Goal: Check status

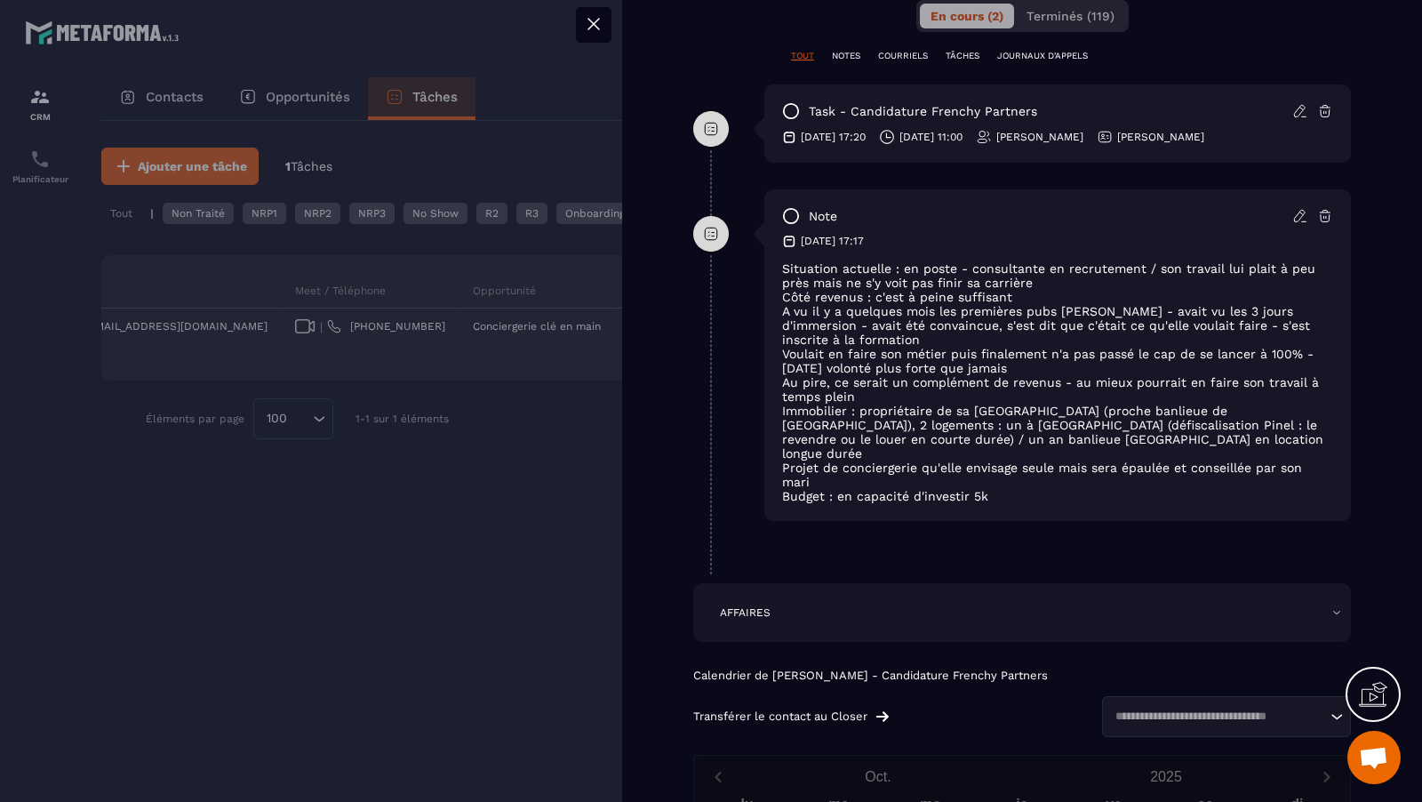
scroll to position [783, 0]
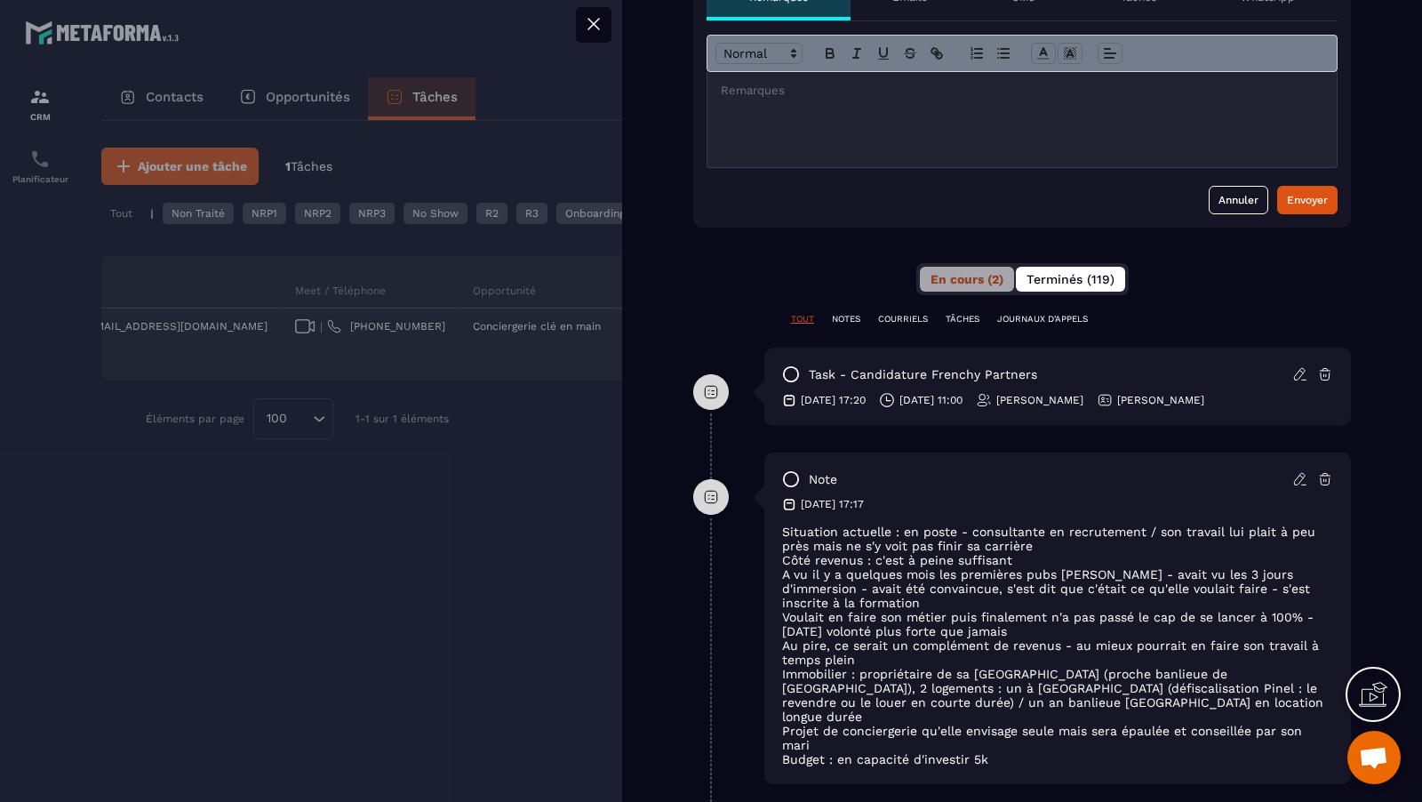
click at [1085, 276] on span "Terminés (119)" at bounding box center [1070, 279] width 88 height 14
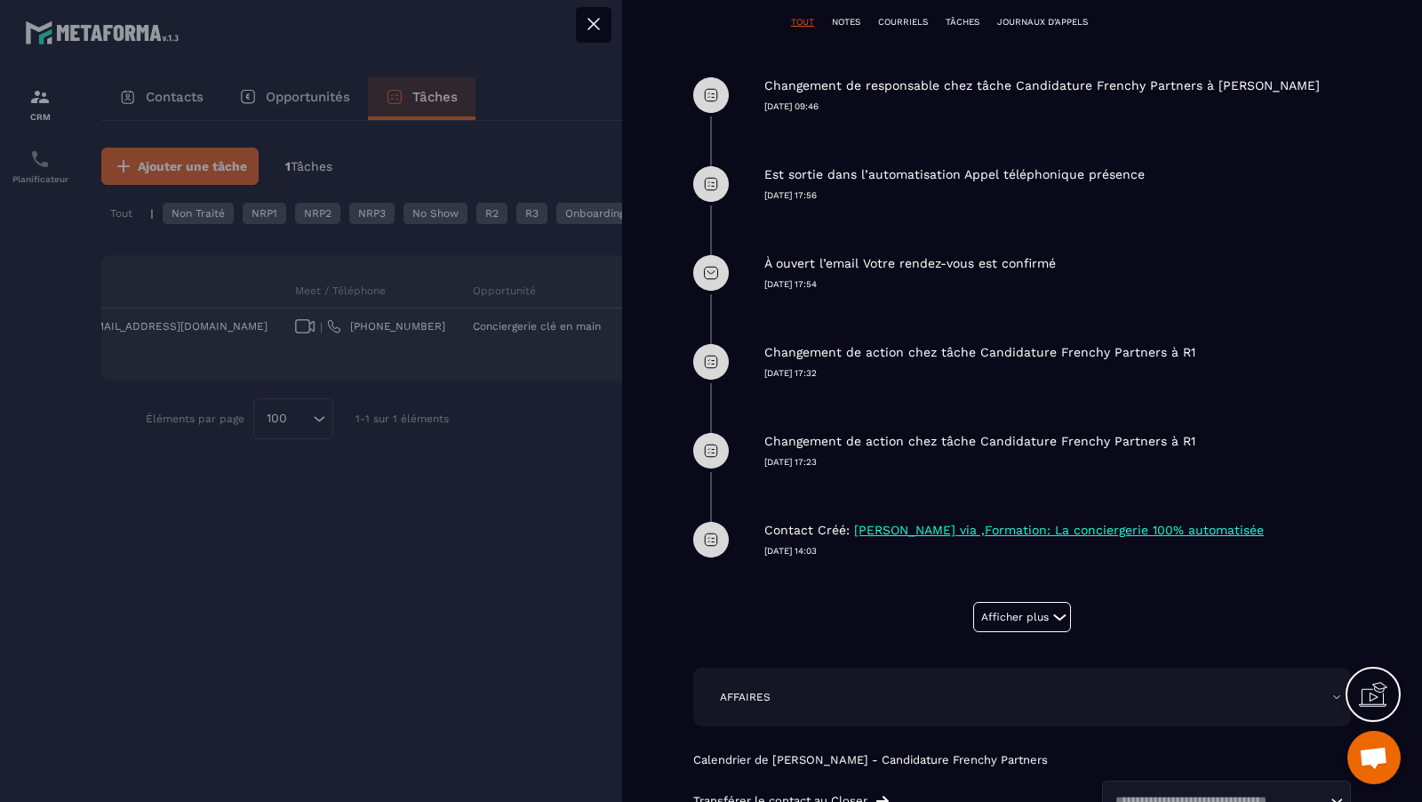
scroll to position [1081, 0]
click at [1041, 616] on button "Afficher plus" at bounding box center [1022, 616] width 98 height 30
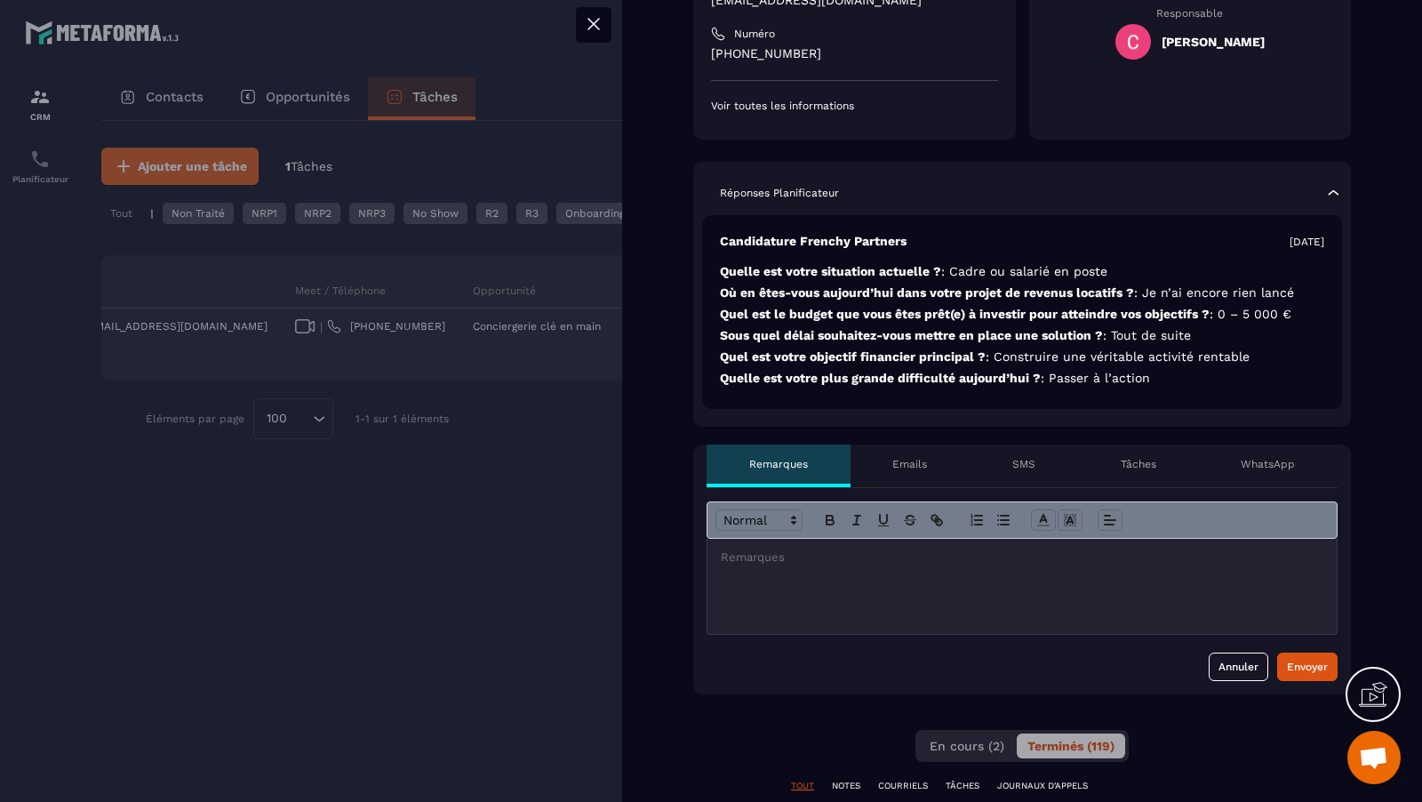
scroll to position [375, 0]
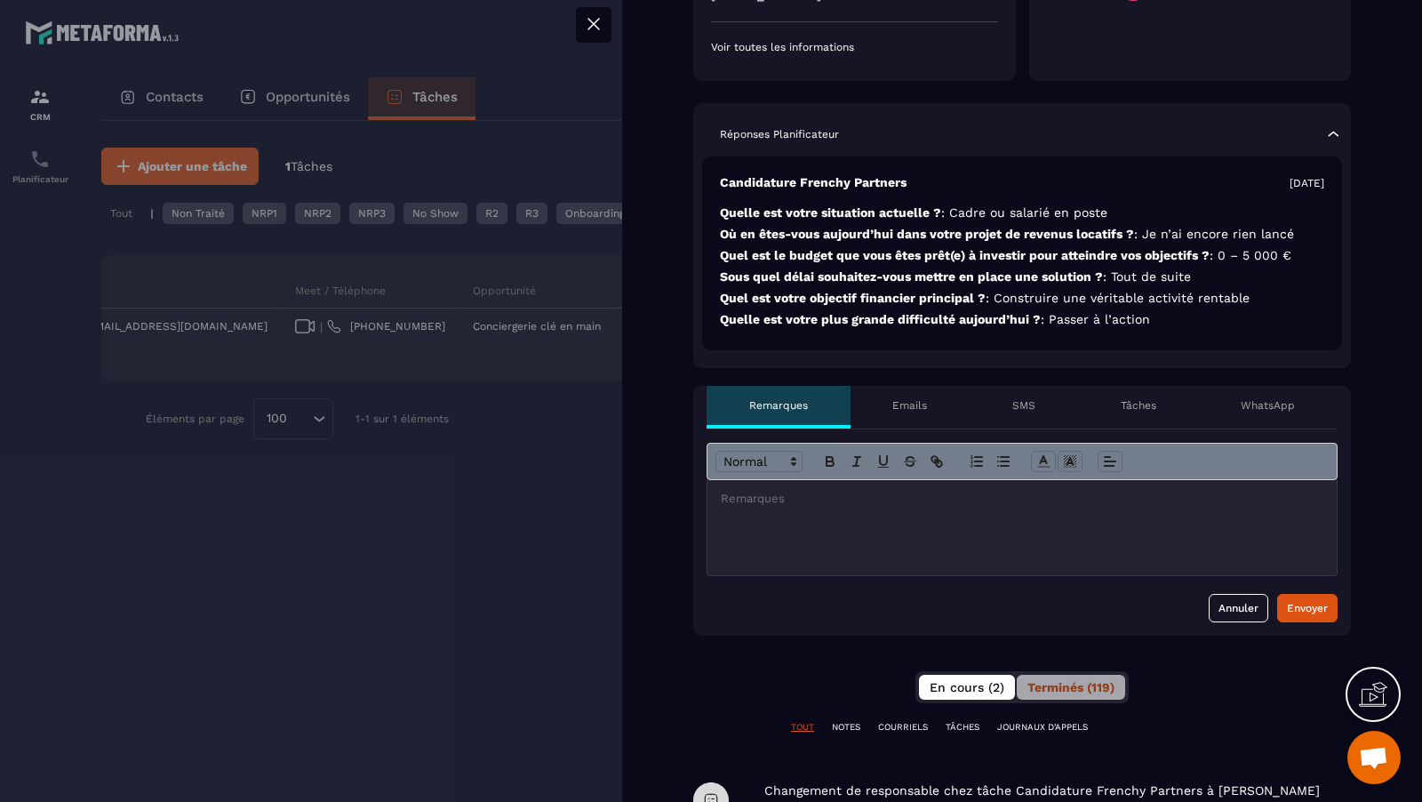
click at [963, 694] on button "En cours (2)" at bounding box center [967, 687] width 96 height 25
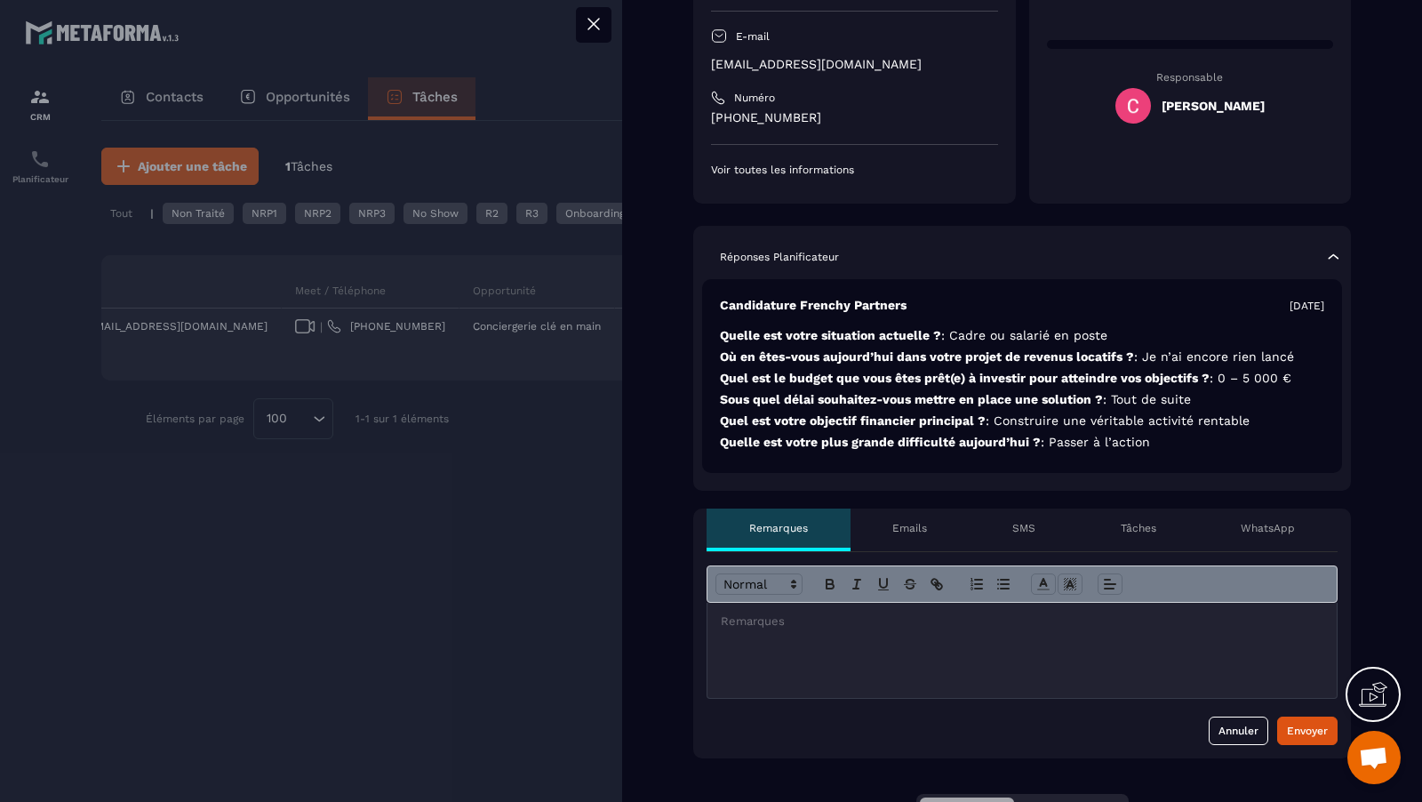
scroll to position [0, 0]
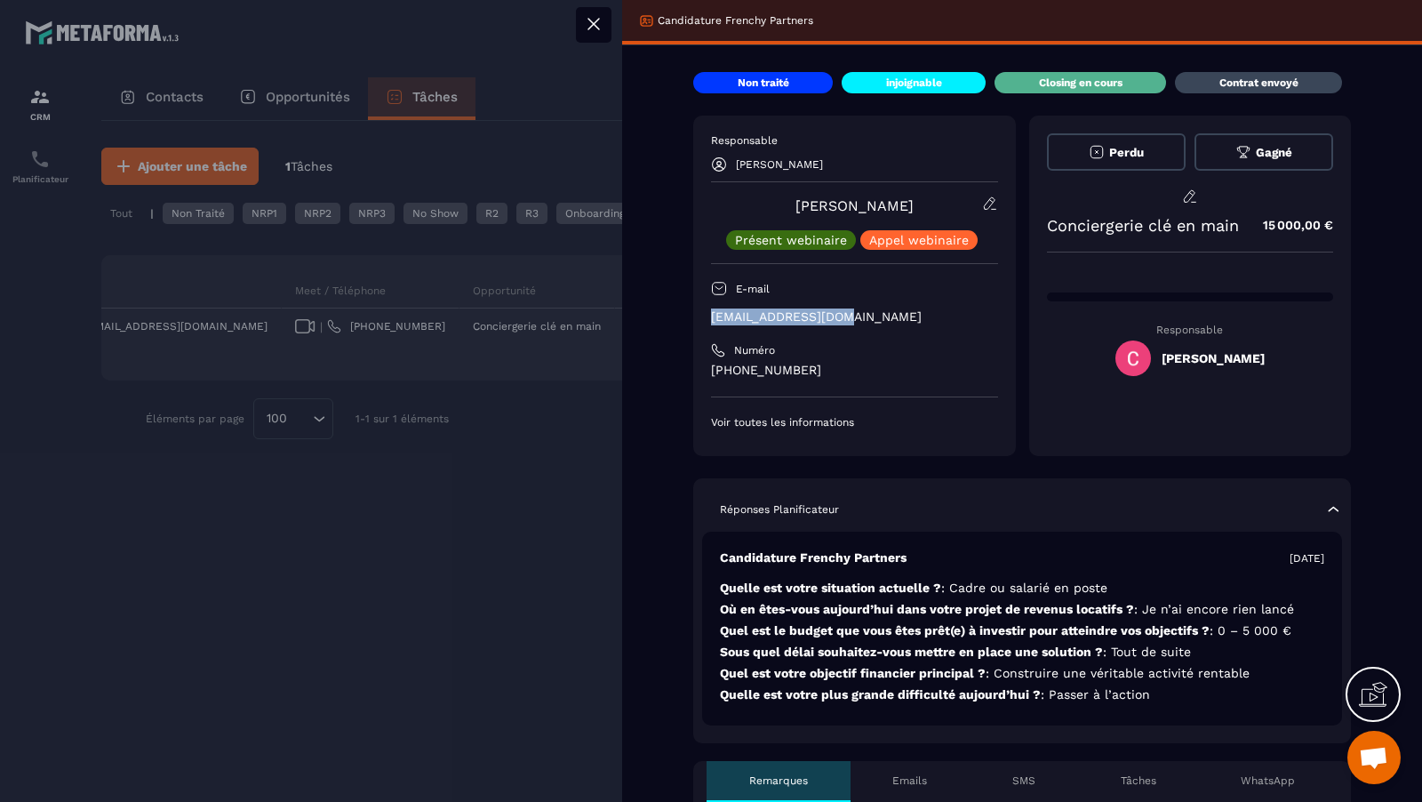
drag, startPoint x: 850, startPoint y: 317, endPoint x: 709, endPoint y: 317, distance: 141.3
click at [709, 317] on div "Responsable [PERSON_NAME] [PERSON_NAME] Présent webinaire Appel webinaire E-mai…" at bounding box center [854, 286] width 323 height 340
copy p "[EMAIL_ADDRESS][DOMAIN_NAME]"
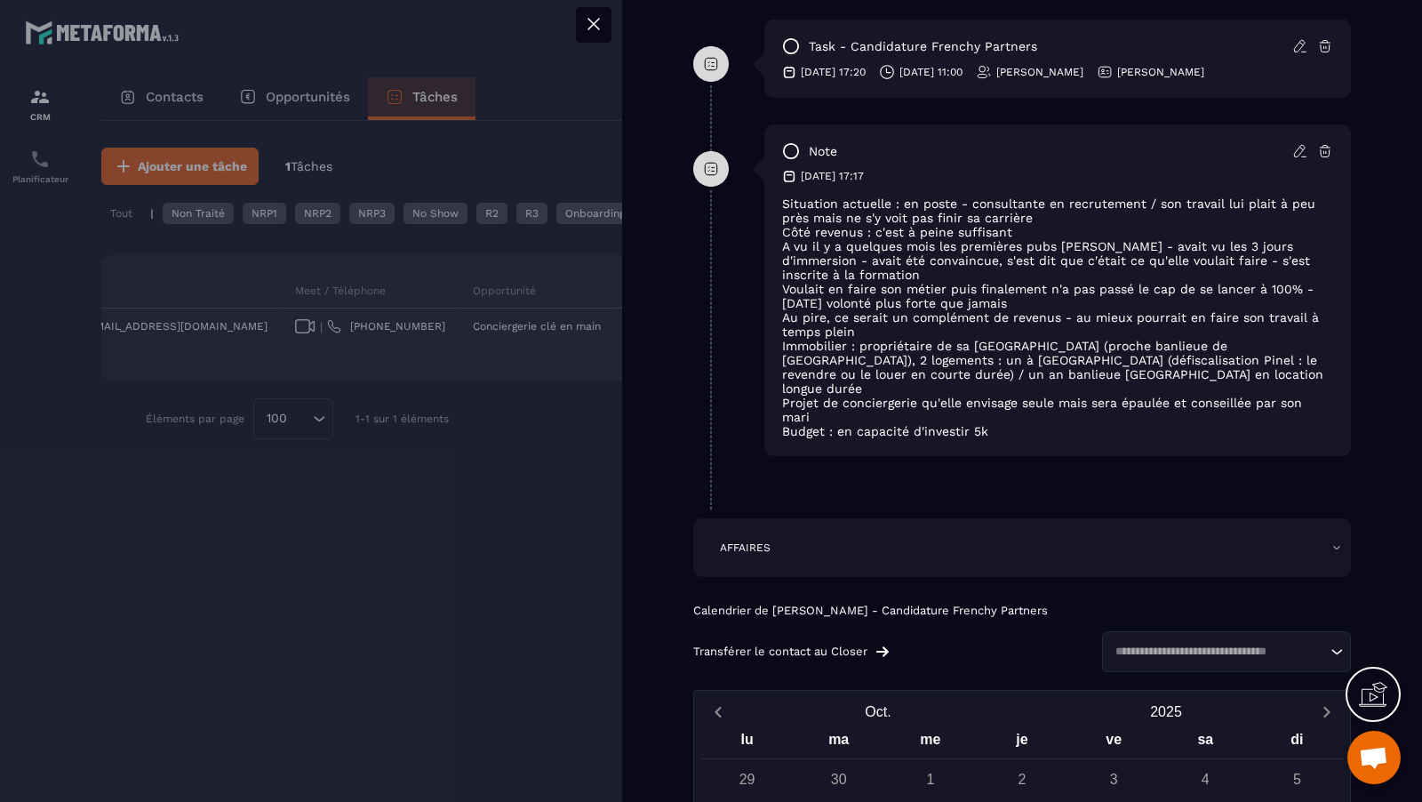
scroll to position [996, 0]
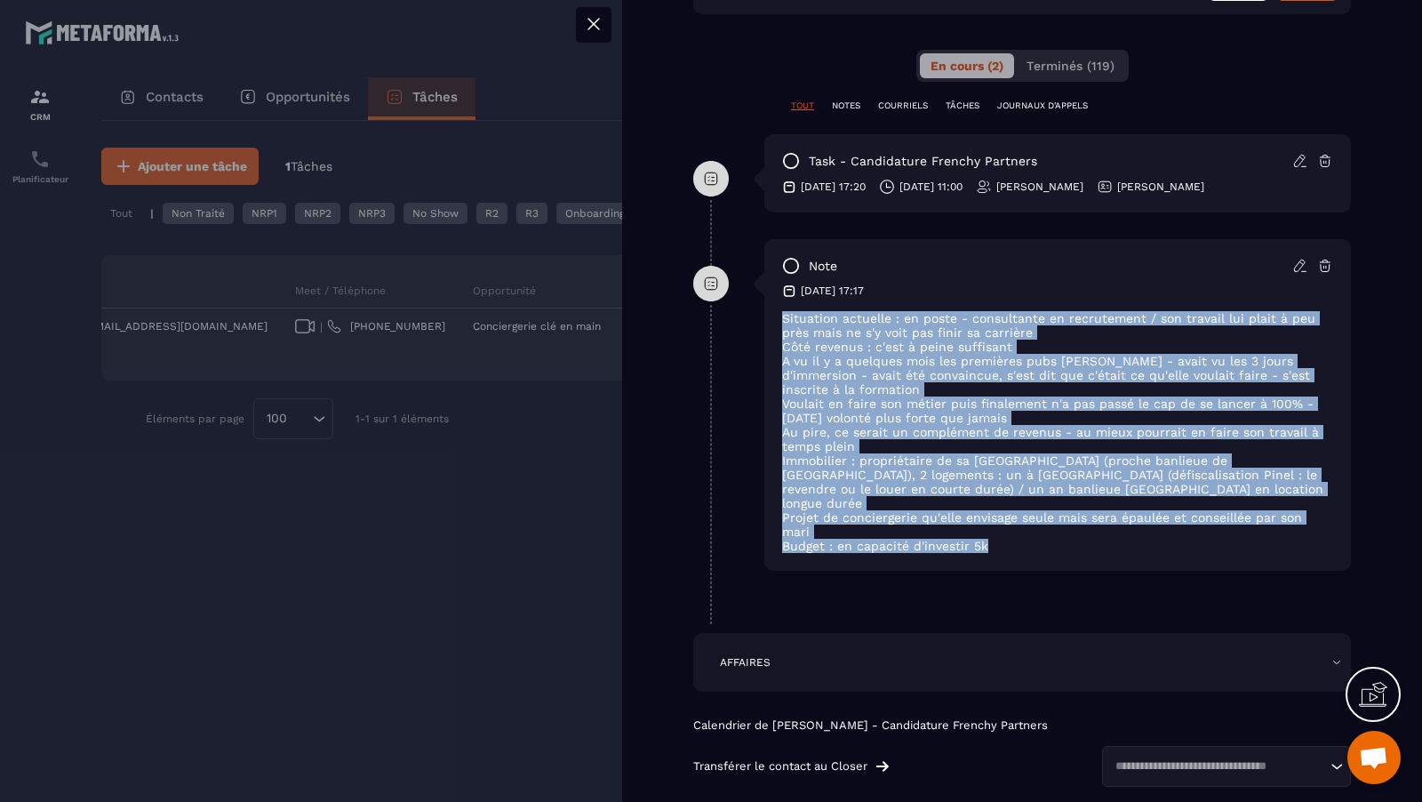
drag, startPoint x: 996, startPoint y: 524, endPoint x: 758, endPoint y: 304, distance: 324.5
click at [758, 304] on div "note [DATE] 17:17 Situation actuelle : en poste - consultante en recrutement / …" at bounding box center [1022, 418] width 658 height 358
copy div "Situation actuelle : en poste - consultante en recrutement / son travail lui pl…"
click at [498, 259] on div at bounding box center [711, 401] width 1422 height 802
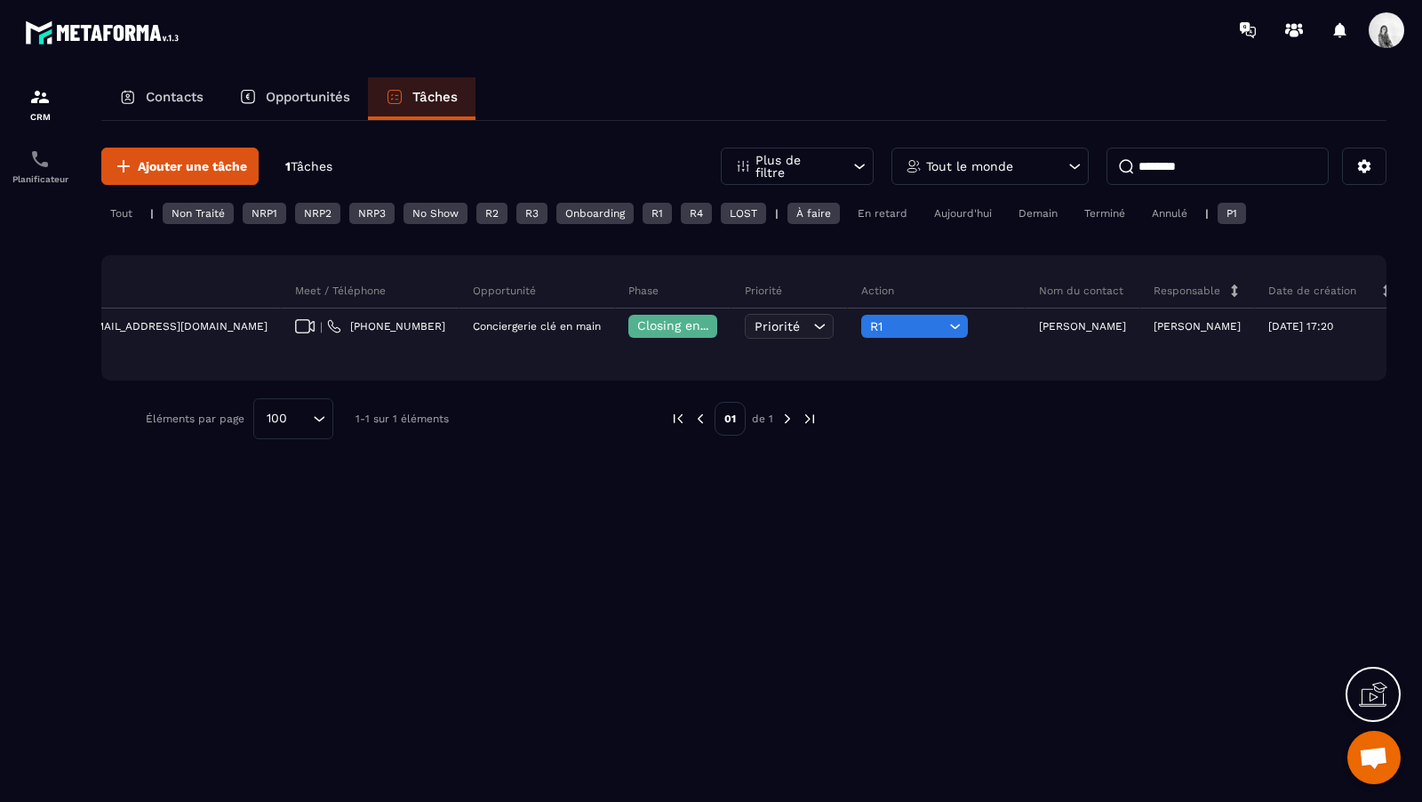
click at [1179, 182] on input "********" at bounding box center [1217, 166] width 222 height 37
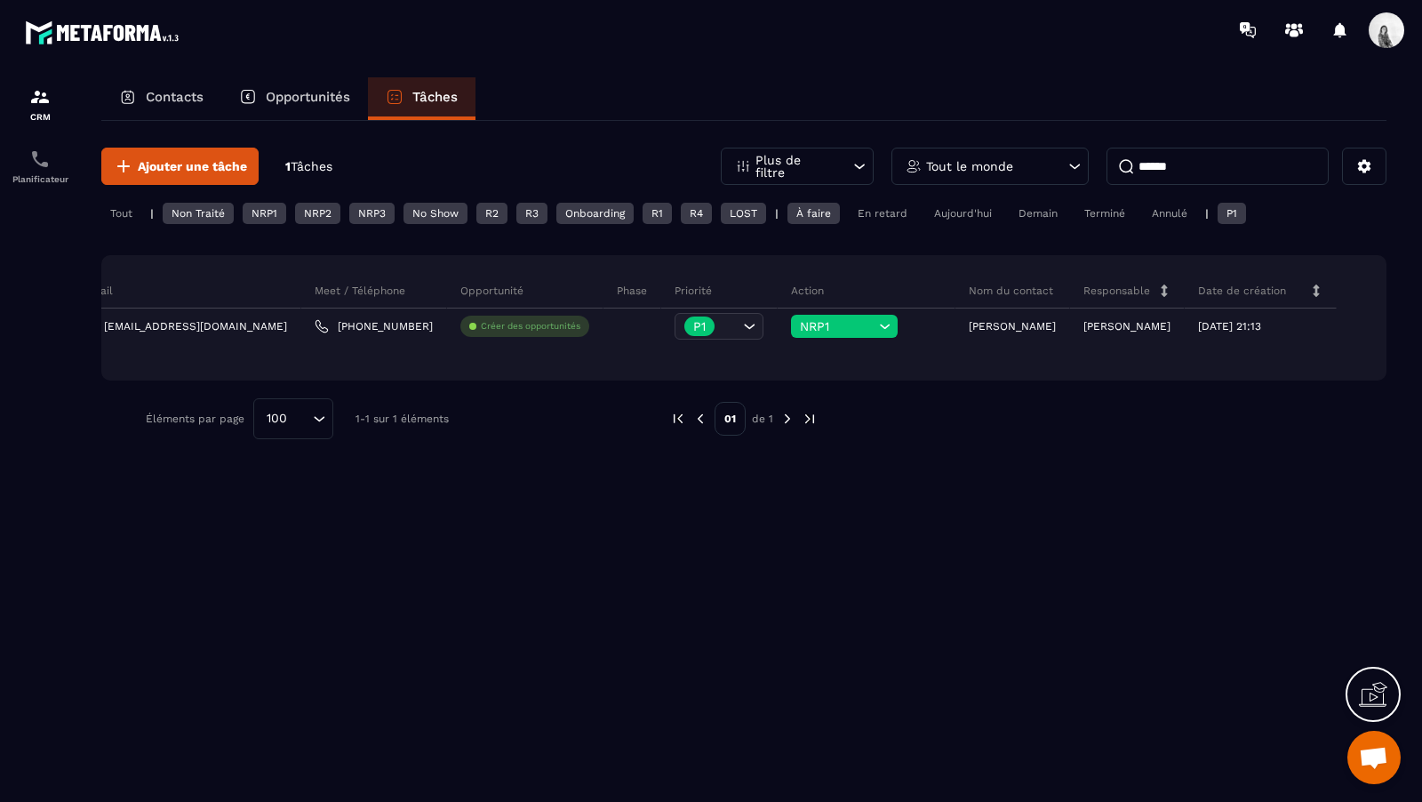
scroll to position [0, 440]
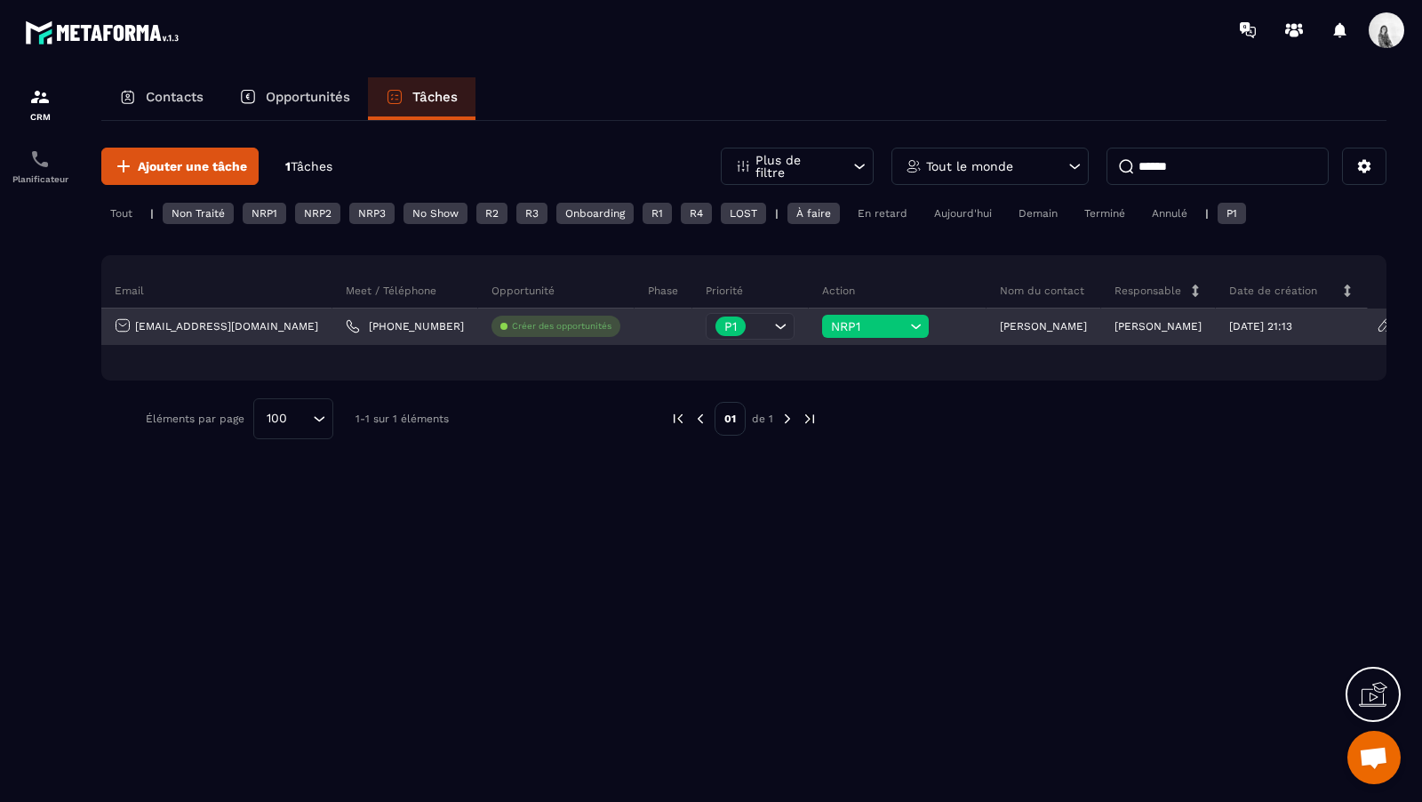
type input "******"
click at [1022, 328] on p "[PERSON_NAME]" at bounding box center [1043, 326] width 87 height 12
